Goal: Transaction & Acquisition: Register for event/course

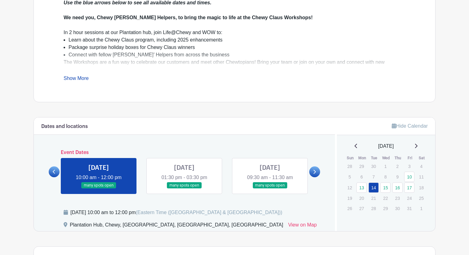
scroll to position [229, 0]
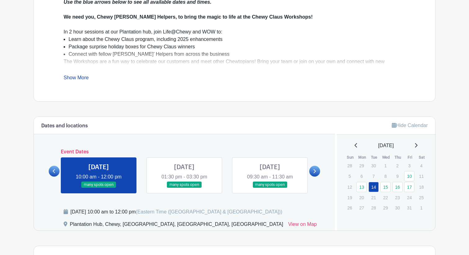
click at [184, 188] on link at bounding box center [184, 188] width 0 height 0
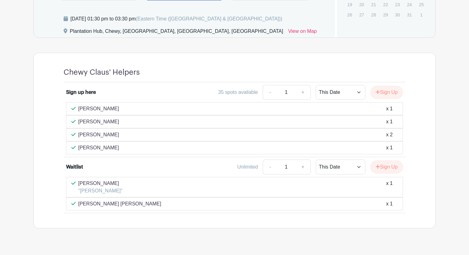
scroll to position [423, 0]
click at [380, 93] on button "Sign Up" at bounding box center [386, 91] width 33 height 13
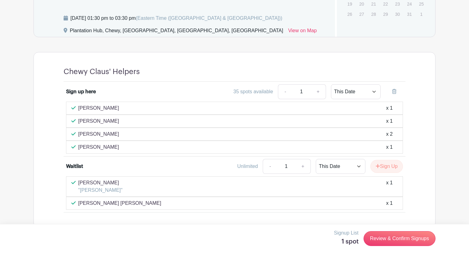
scroll to position [434, 0]
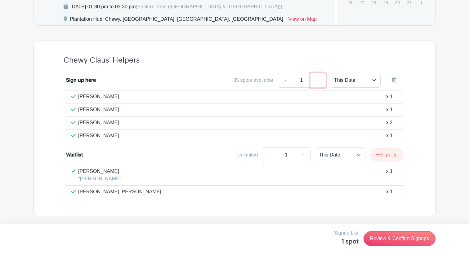
click at [319, 85] on link "+" at bounding box center [318, 80] width 16 height 15
type input "2"
click at [319, 85] on link "+" at bounding box center [318, 80] width 16 height 15
type input "3"
click at [319, 85] on link "+" at bounding box center [318, 80] width 16 height 15
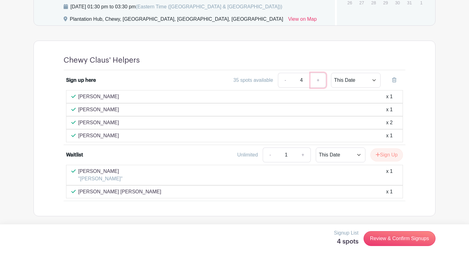
type input "5"
click at [380, 236] on link "Review & Confirm Signups" at bounding box center [399, 238] width 72 height 15
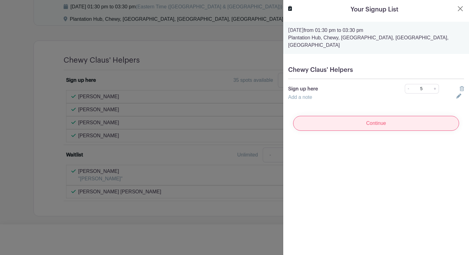
click at [349, 118] on input "Continue" at bounding box center [376, 123] width 166 height 15
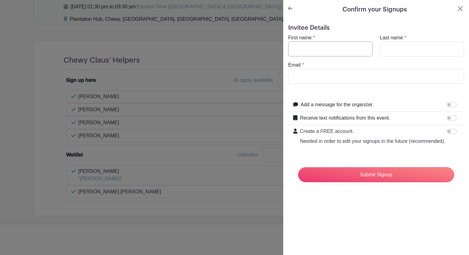
click at [328, 50] on input "First name" at bounding box center [330, 49] width 84 height 15
type input "[PERSON_NAME]"
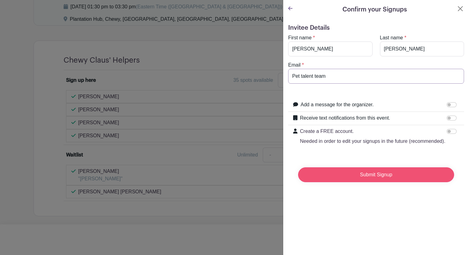
type input "Pet talent team"
click at [373, 176] on input "Submit Signup" at bounding box center [376, 174] width 156 height 15
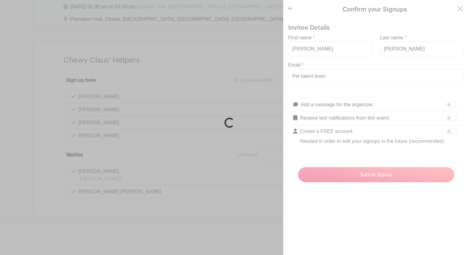
click at [332, 75] on div "Loading..." at bounding box center [234, 127] width 469 height 255
drag, startPoint x: 329, startPoint y: 75, endPoint x: 296, endPoint y: 75, distance: 32.9
click at [296, 75] on div "Loading..." at bounding box center [234, 127] width 469 height 255
click at [315, 75] on div "Loading..." at bounding box center [234, 127] width 469 height 255
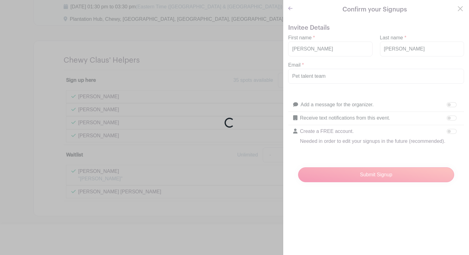
click at [348, 76] on div "Loading..." at bounding box center [234, 127] width 469 height 255
click at [291, 10] on div "Loading..." at bounding box center [234, 127] width 469 height 255
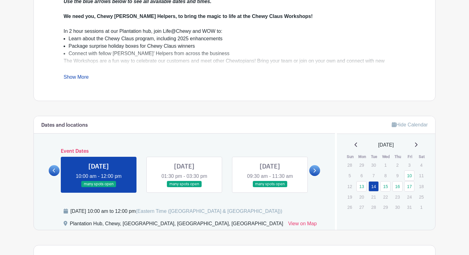
scroll to position [229, 0]
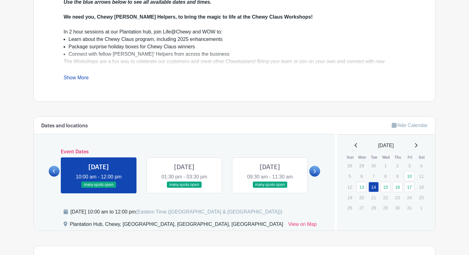
click at [184, 188] on link at bounding box center [184, 188] width 0 height 0
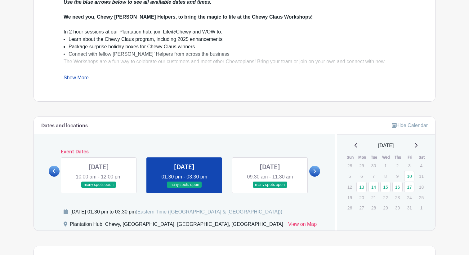
click at [184, 188] on link at bounding box center [184, 188] width 0 height 0
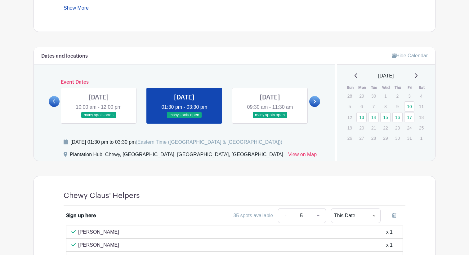
scroll to position [406, 0]
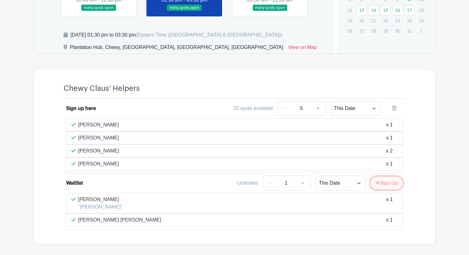
click at [382, 182] on button "Sign Up" at bounding box center [386, 183] width 33 height 13
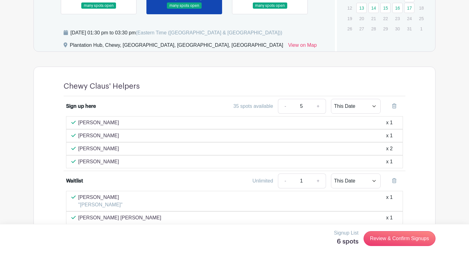
scroll to position [434, 0]
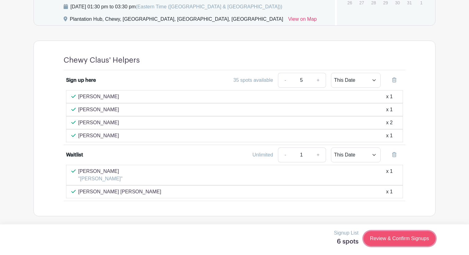
click at [379, 234] on link "Review & Confirm Signups" at bounding box center [399, 238] width 72 height 15
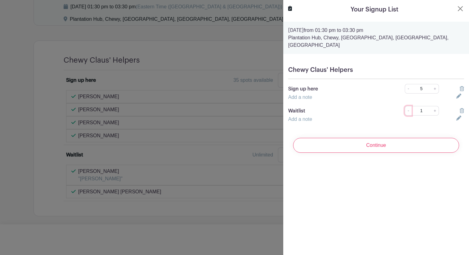
click at [409, 106] on link "-" at bounding box center [408, 111] width 7 height 10
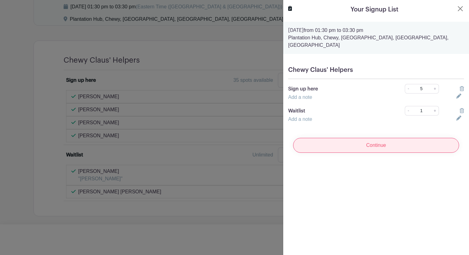
click at [381, 138] on input "Continue" at bounding box center [376, 145] width 166 height 15
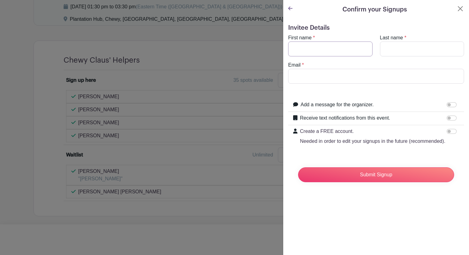
click at [342, 50] on input "First name" at bounding box center [330, 49] width 84 height 15
type input "[PERSON_NAME]"
click at [302, 76] on input "Email" at bounding box center [376, 76] width 176 height 15
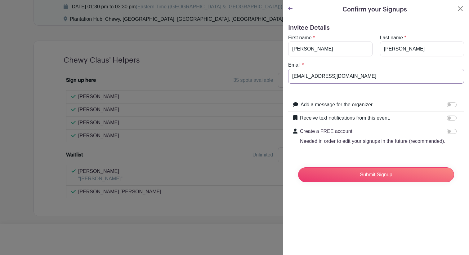
type input "[EMAIL_ADDRESS][DOMAIN_NAME]"
click at [450, 103] on input "Add a message for the organizer." at bounding box center [451, 104] width 10 height 5
checkbox input "true"
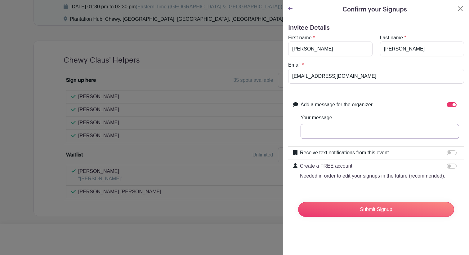
click at [338, 138] on input "Your message" at bounding box center [379, 131] width 158 height 15
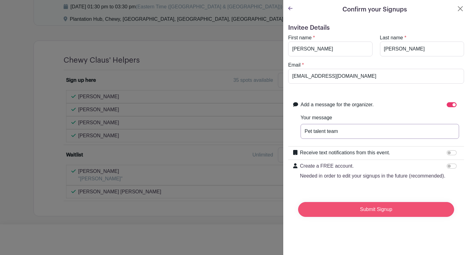
type input "Pet talent team"
click at [357, 207] on input "Submit Signup" at bounding box center [376, 209] width 156 height 15
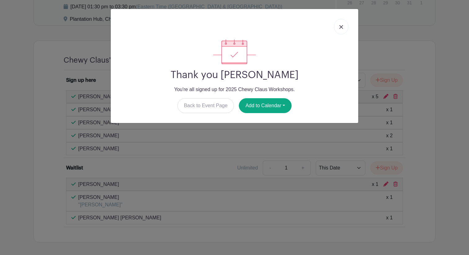
click at [342, 25] on link at bounding box center [341, 27] width 14 height 16
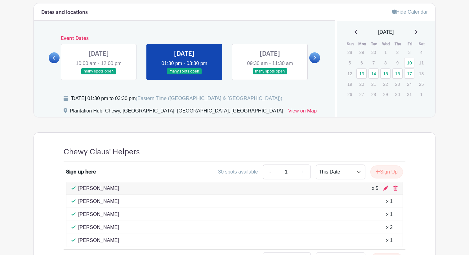
scroll to position [349, 0]
